Goal: Find contact information: Find contact information

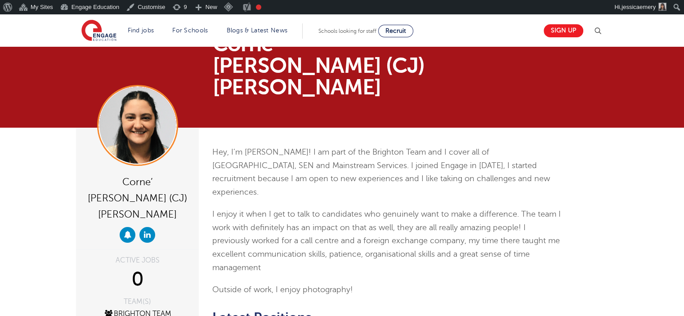
scroll to position [45, 0]
